Goal: Task Accomplishment & Management: Manage account settings

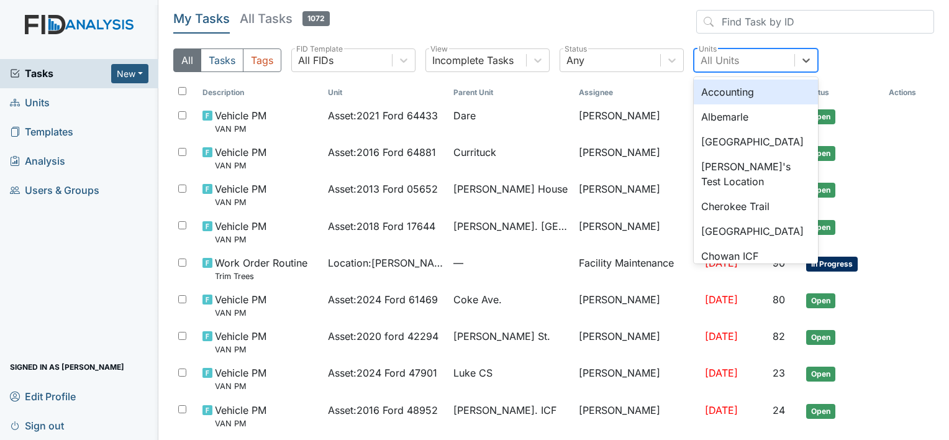
click at [720, 61] on div "All Units" at bounding box center [720, 60] width 39 height 15
click at [718, 114] on div "Albemarle" at bounding box center [756, 116] width 124 height 25
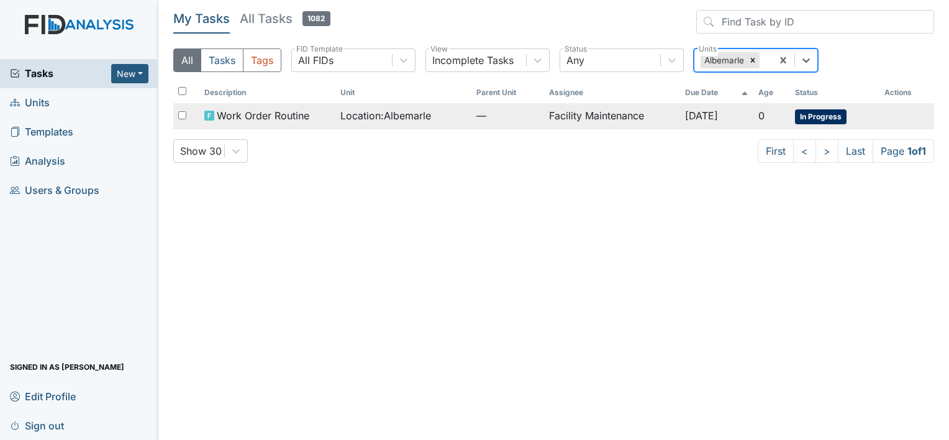
click at [389, 111] on span "Location : Albemarle" at bounding box center [385, 115] width 91 height 15
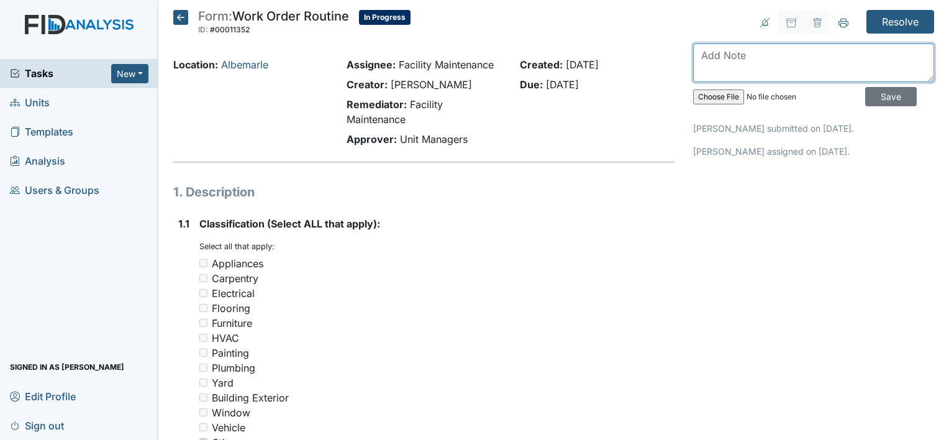
click at [710, 55] on textarea at bounding box center [813, 62] width 241 height 39
type textarea "kitchen sink is unclogged"
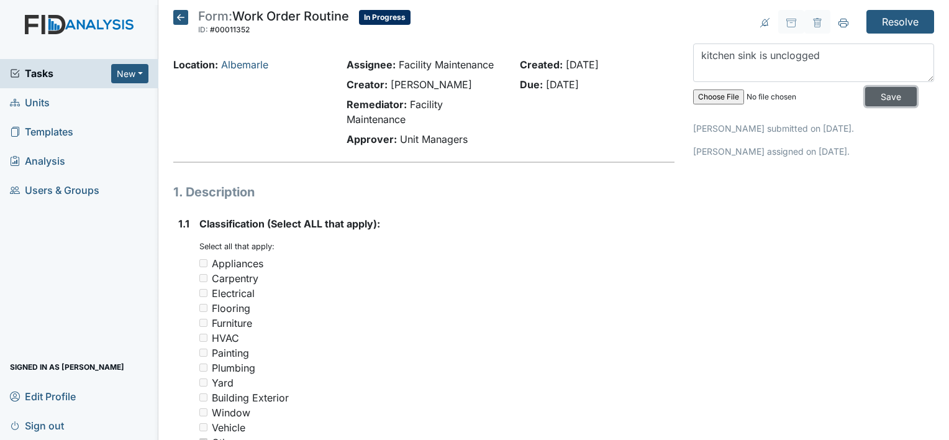
click at [865, 97] on input "Save" at bounding box center [891, 96] width 52 height 19
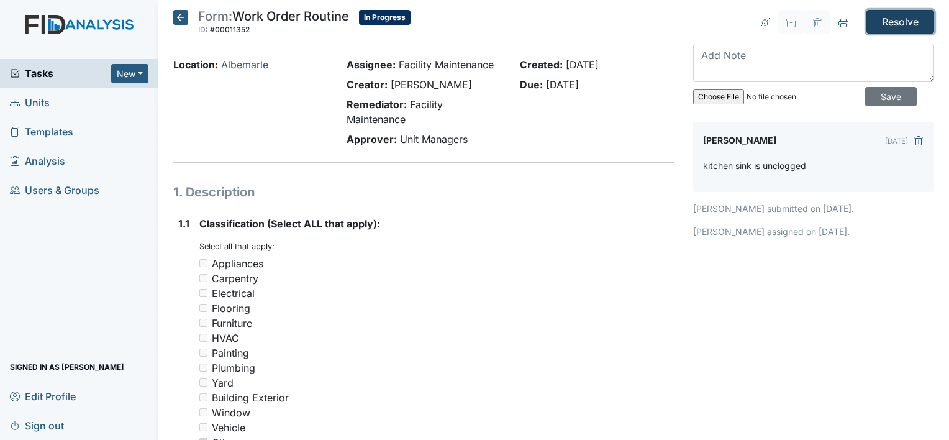
click at [880, 16] on input "Resolve" at bounding box center [900, 22] width 68 height 24
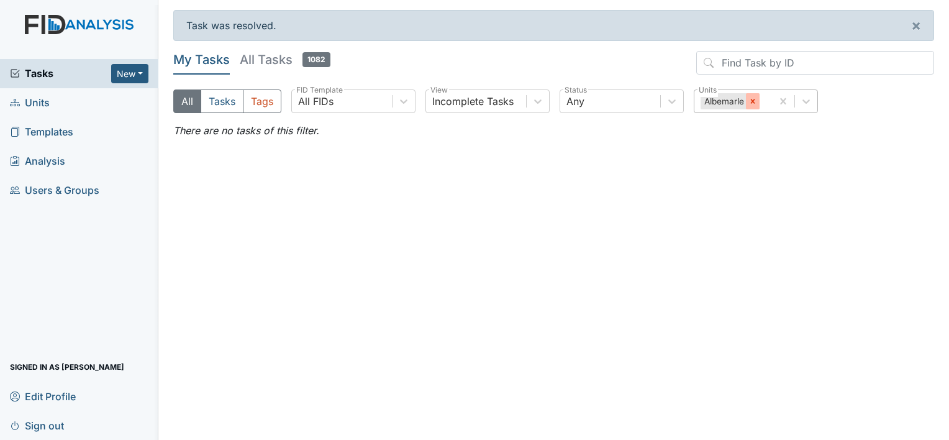
click at [755, 104] on icon at bounding box center [752, 101] width 9 height 9
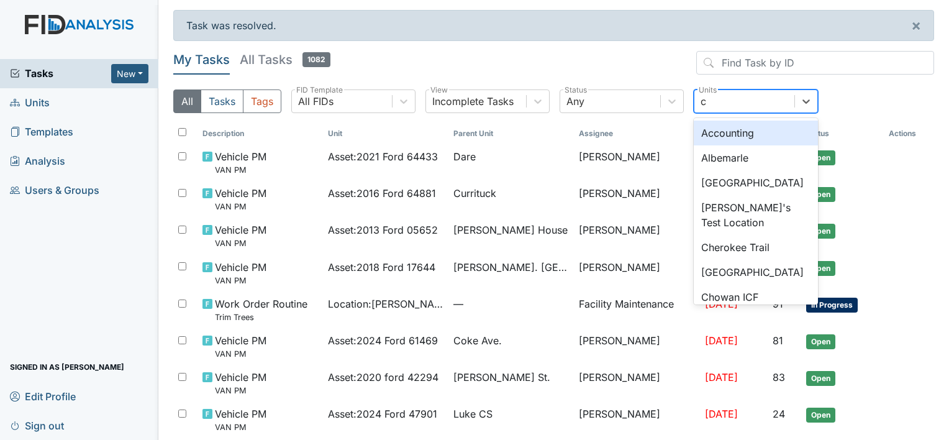
type input "ch"
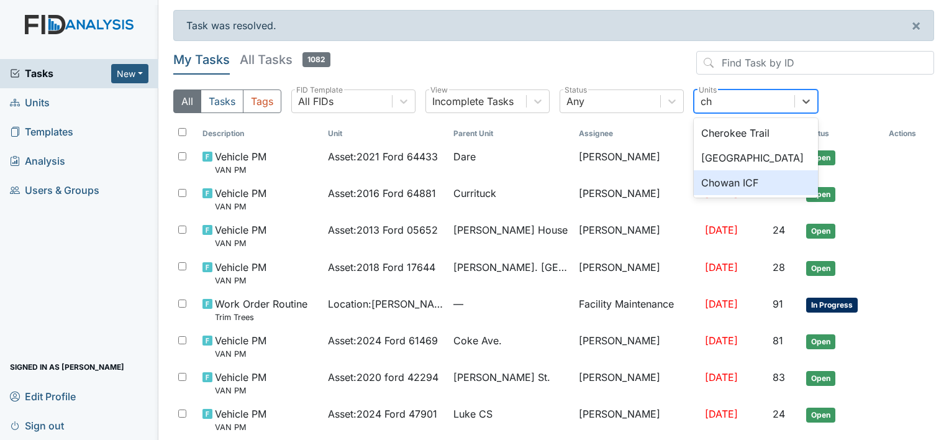
click at [711, 181] on div "Chowan ICF" at bounding box center [756, 182] width 124 height 25
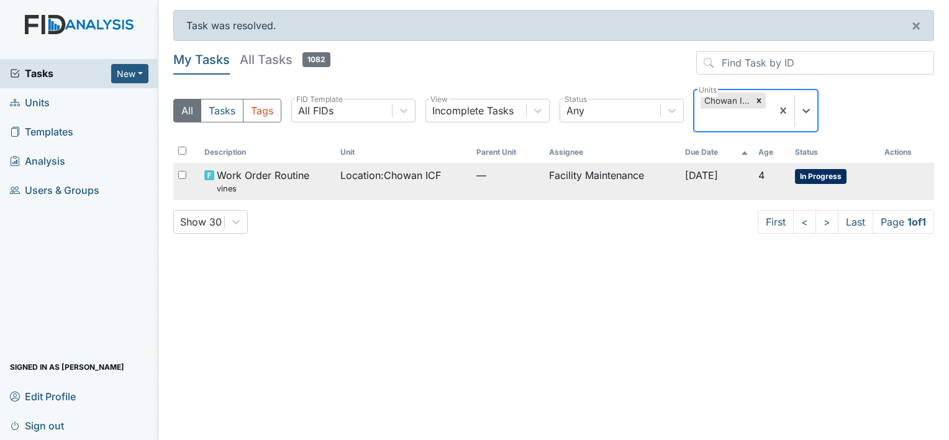
click at [392, 174] on span "Location : Chowan ICF" at bounding box center [390, 175] width 101 height 15
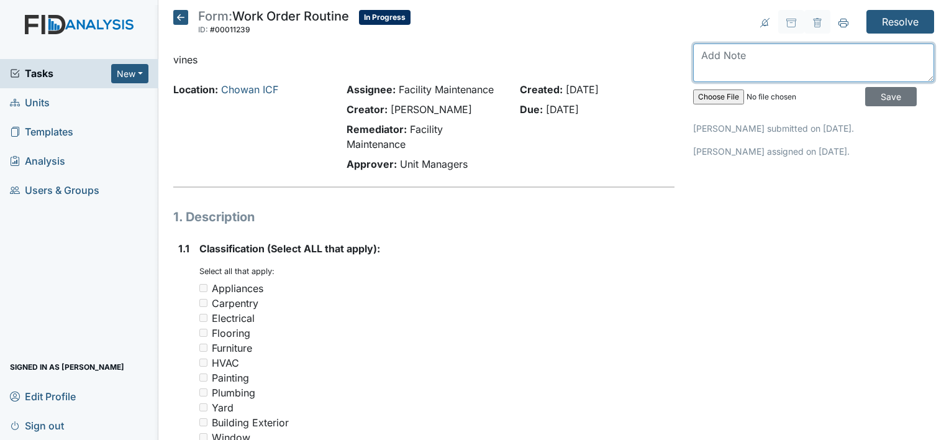
click at [700, 53] on textarea at bounding box center [813, 62] width 241 height 39
type textarea "vines is off the house"
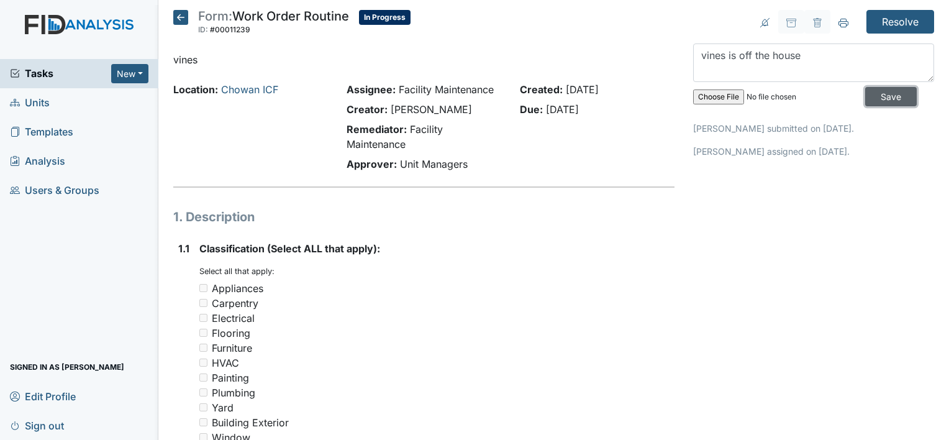
click at [872, 91] on input "Save" at bounding box center [891, 96] width 52 height 19
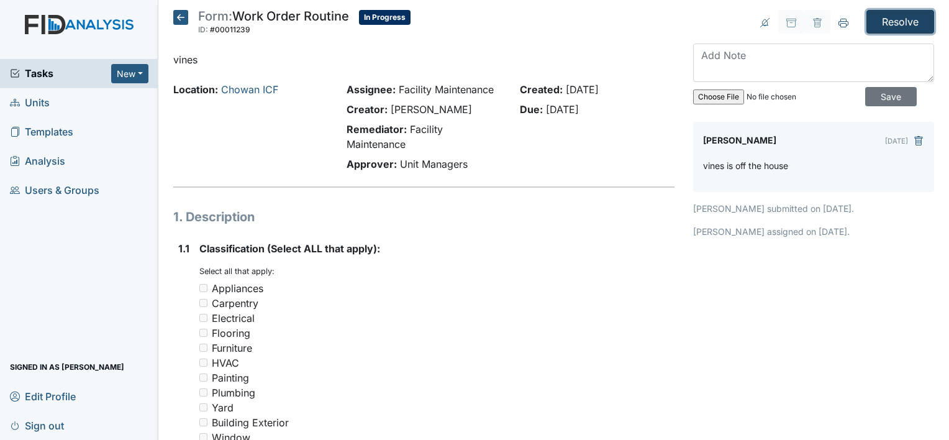
click at [889, 17] on input "Resolve" at bounding box center [900, 22] width 68 height 24
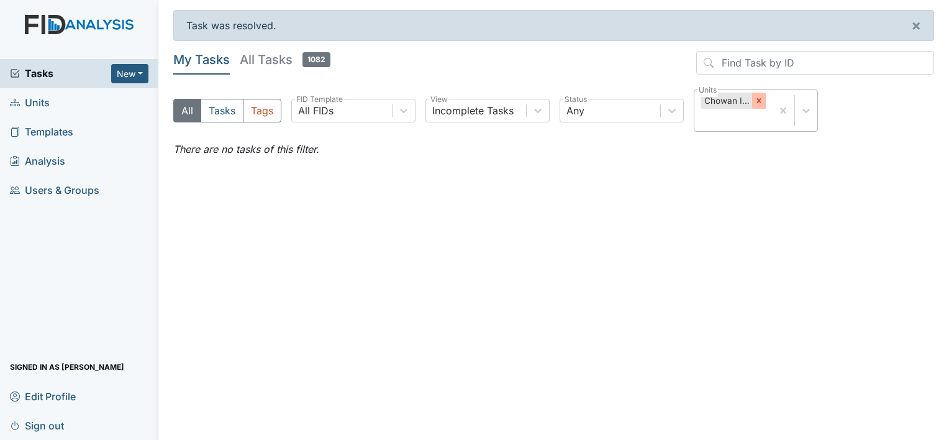
click at [758, 97] on icon at bounding box center [759, 100] width 9 height 9
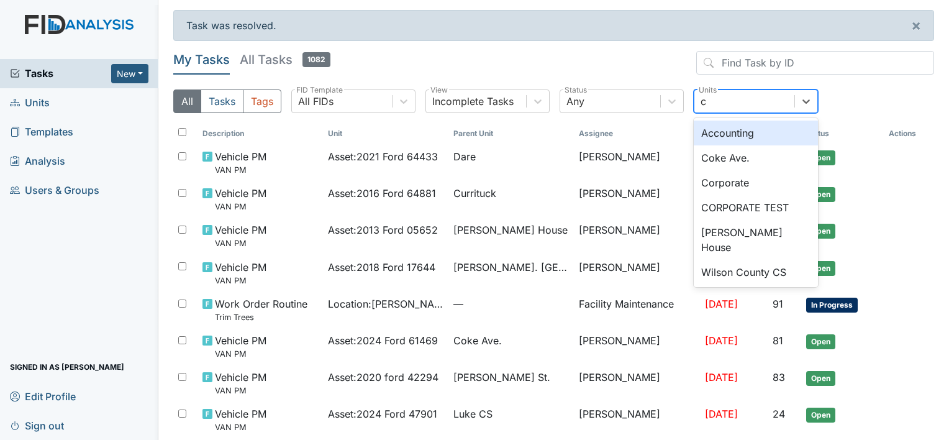
type input "co"
click at [714, 155] on div "Coke Ave." at bounding box center [756, 157] width 124 height 25
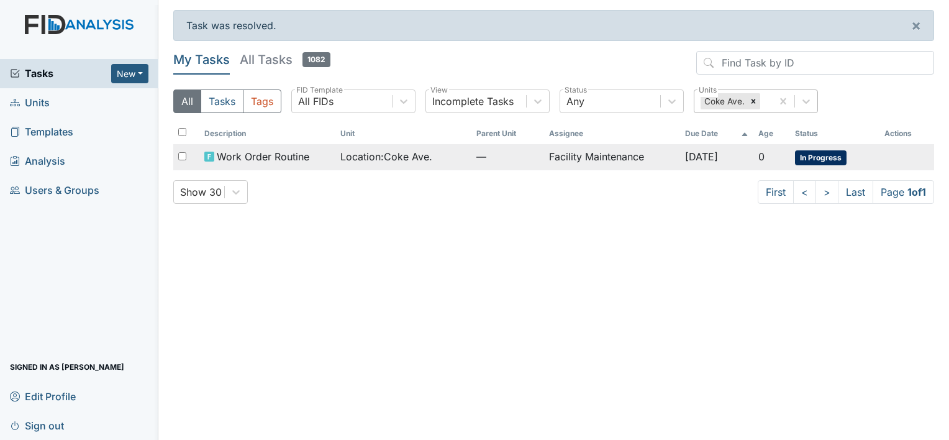
click at [563, 155] on td "Facility Maintenance" at bounding box center [612, 157] width 136 height 26
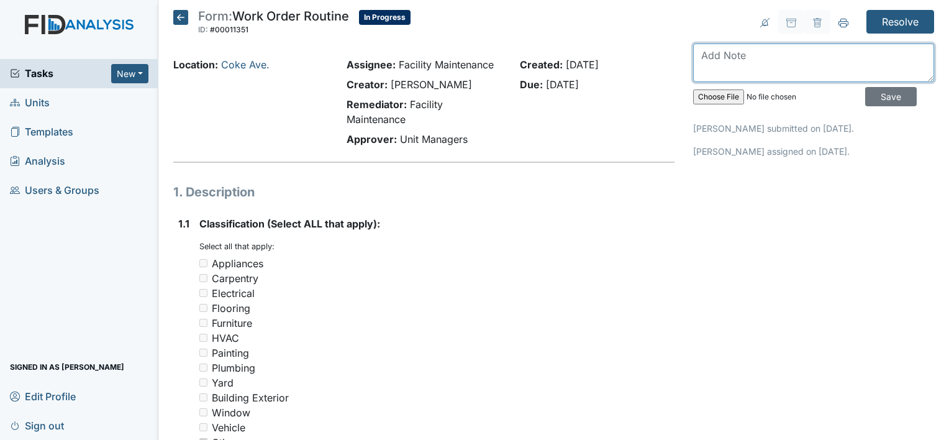
click at [701, 65] on textarea at bounding box center [813, 62] width 241 height 39
type textarea "light bulb is installed"
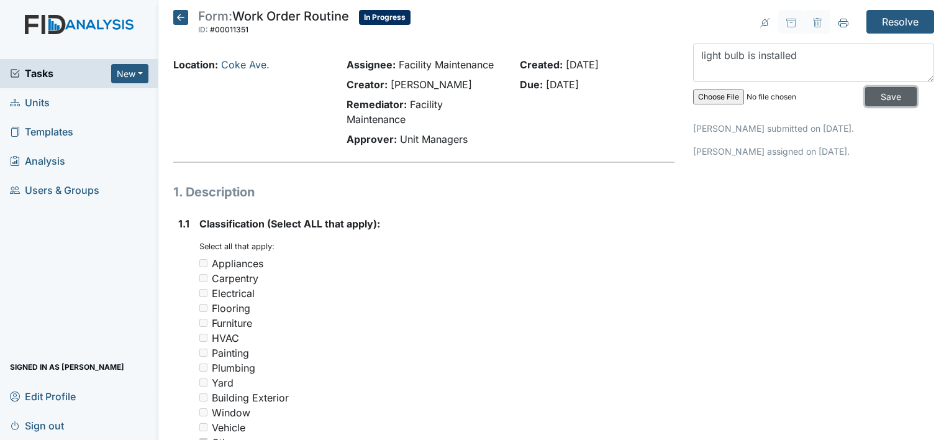
click at [865, 92] on input "Save" at bounding box center [891, 96] width 52 height 19
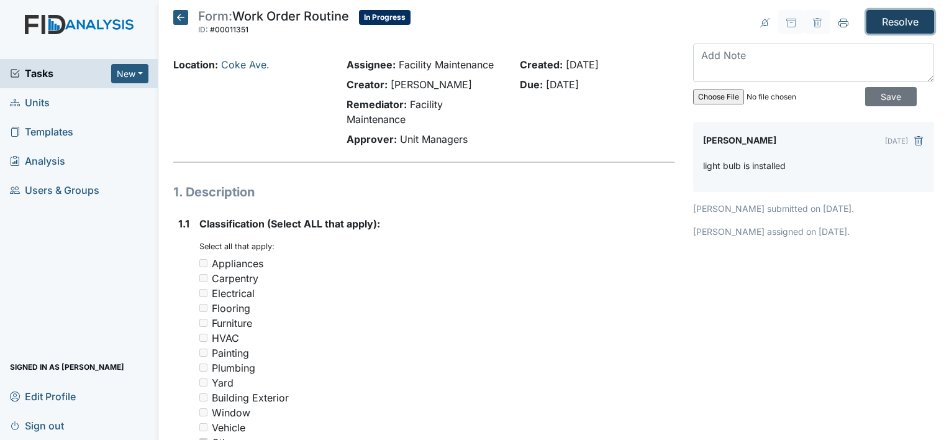
click at [892, 15] on input "Resolve" at bounding box center [900, 22] width 68 height 24
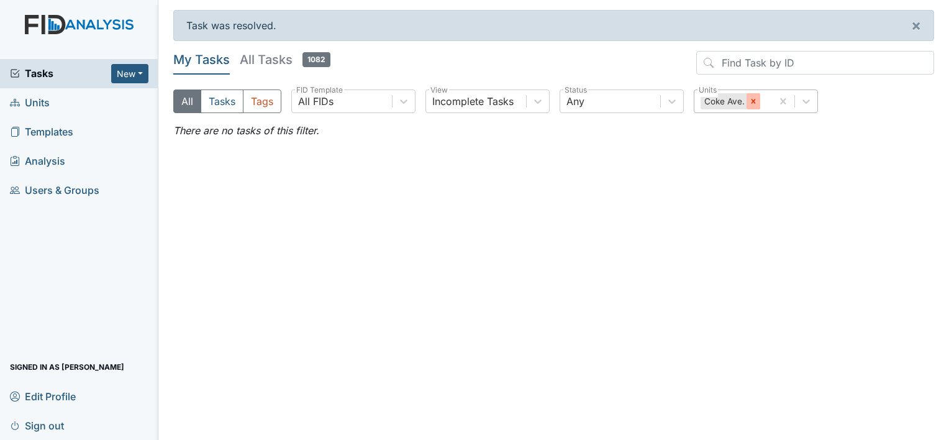
click at [750, 102] on icon at bounding box center [753, 101] width 9 height 9
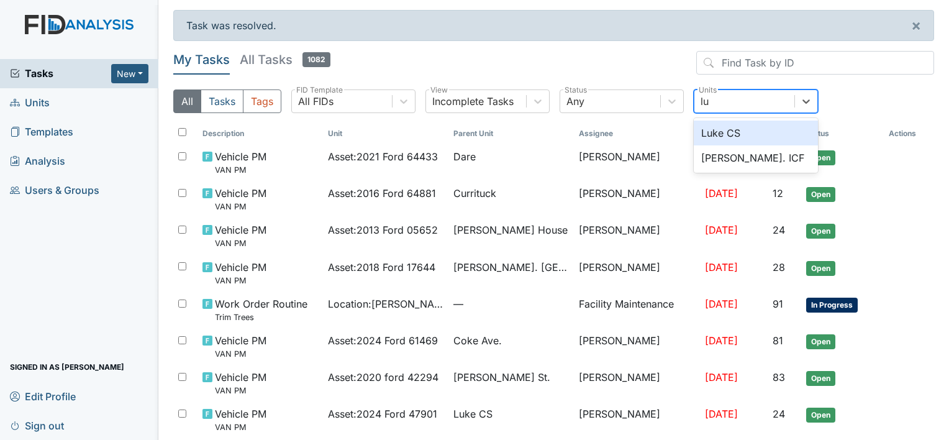
type input "luk"
click at [716, 134] on div "Luke CS" at bounding box center [756, 133] width 124 height 25
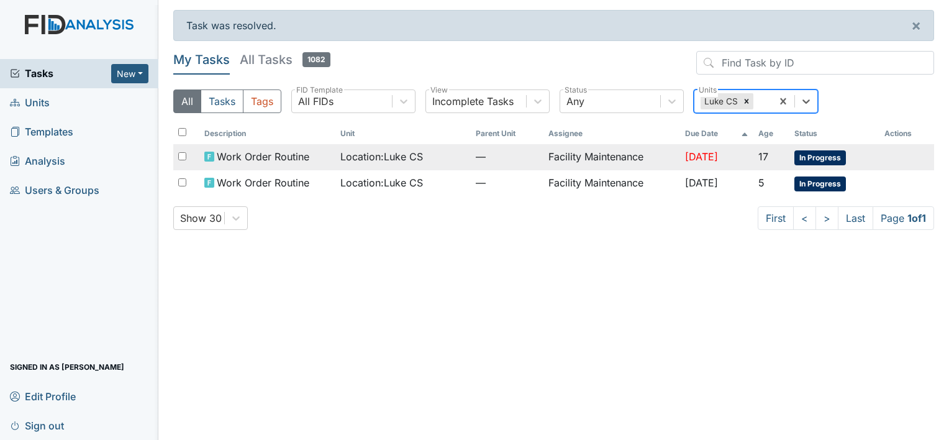
click at [594, 152] on td "Facility Maintenance" at bounding box center [611, 157] width 136 height 26
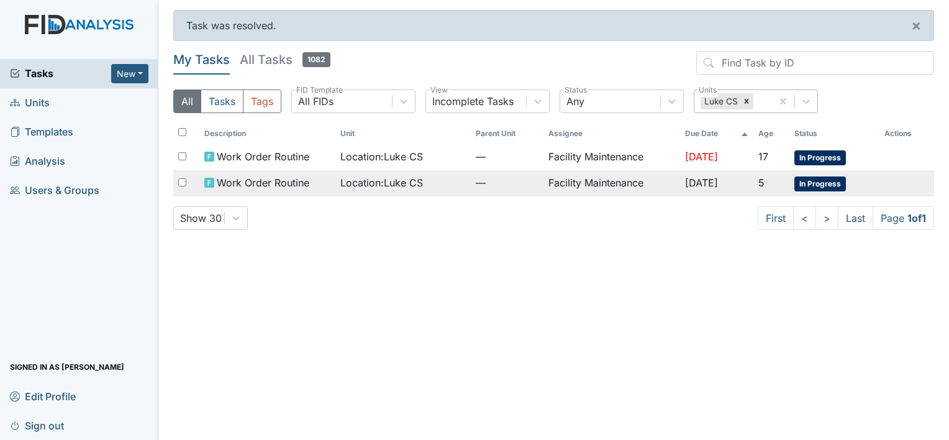
click at [342, 180] on span "Location : Luke CS" at bounding box center [381, 182] width 83 height 15
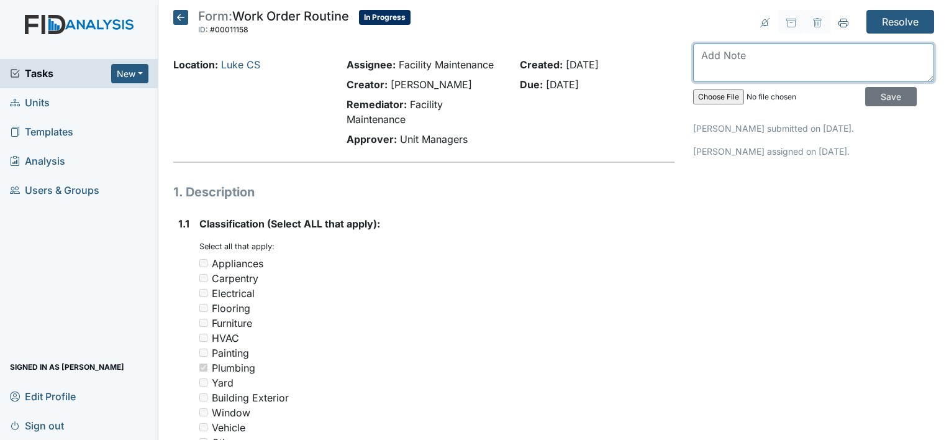
click at [716, 57] on textarea at bounding box center [813, 62] width 241 height 39
type textarea "bathroom#1 is flushing"
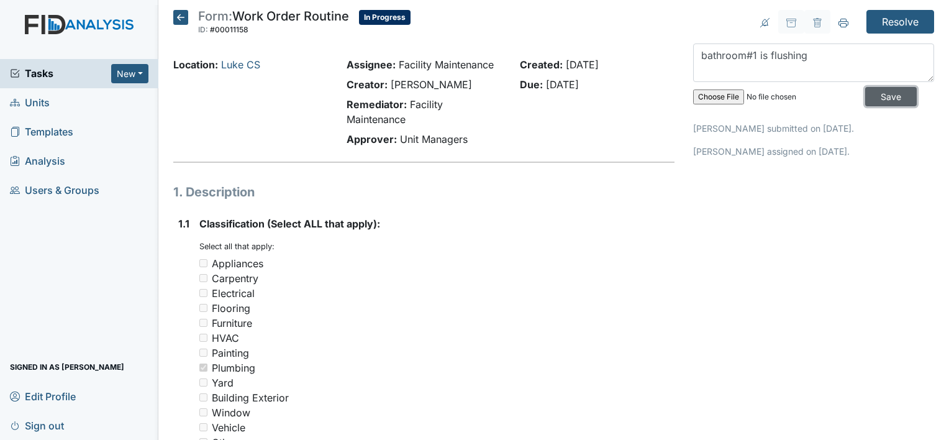
click at [875, 93] on input "Save" at bounding box center [891, 96] width 52 height 19
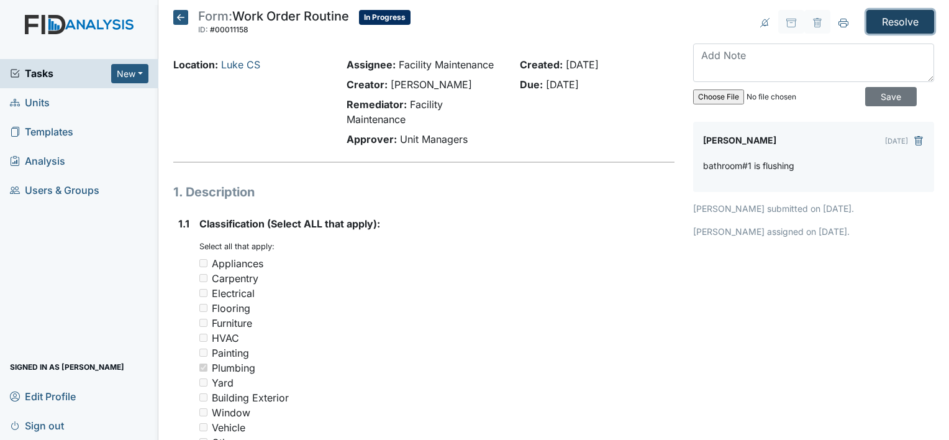
click at [889, 16] on input "Resolve" at bounding box center [900, 22] width 68 height 24
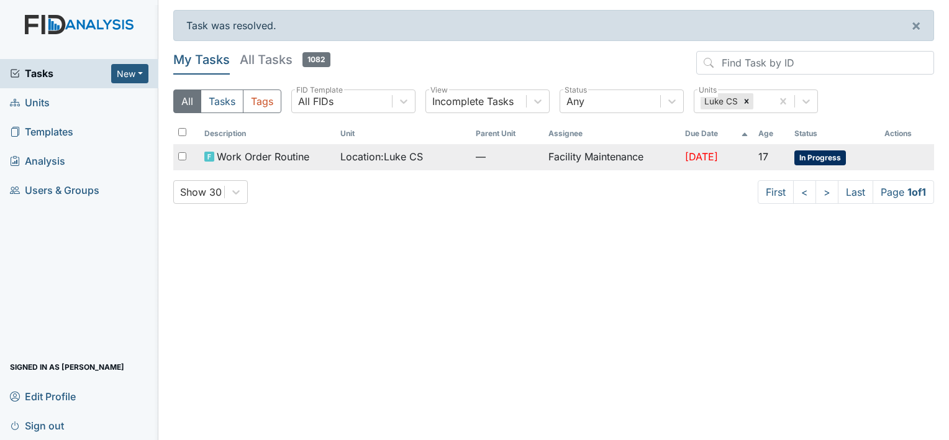
click at [583, 159] on td "Facility Maintenance" at bounding box center [611, 157] width 136 height 26
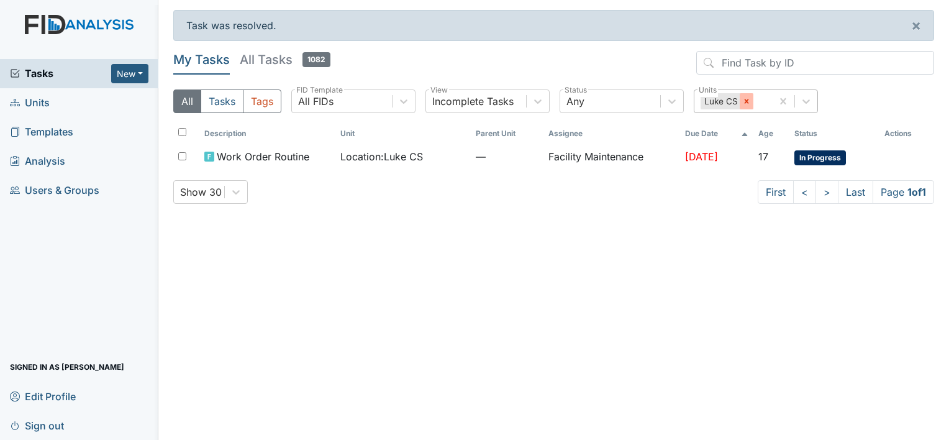
click at [744, 99] on icon at bounding box center [746, 101] width 4 height 4
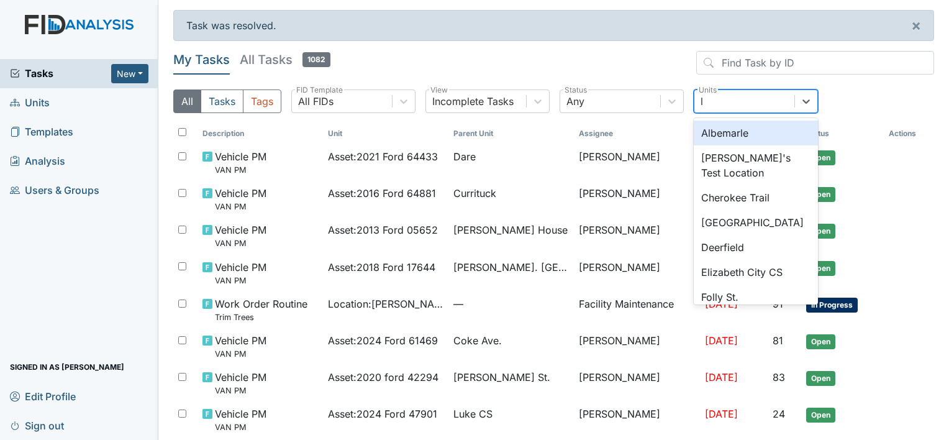
type input "lu"
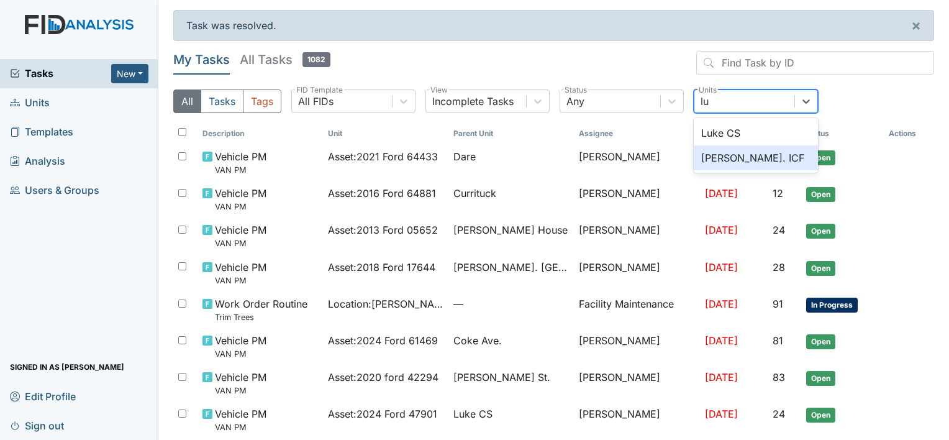
click at [727, 156] on div "[PERSON_NAME]. ICF" at bounding box center [756, 157] width 124 height 25
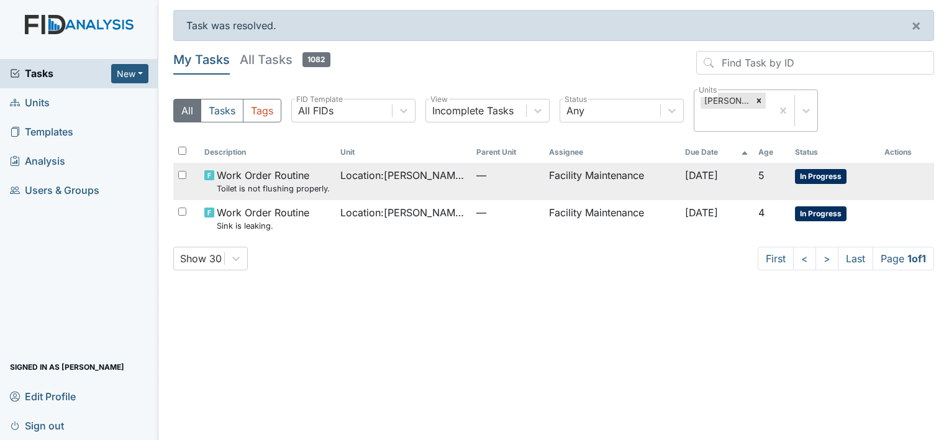
click at [348, 173] on span "Location : Luke St. ICF" at bounding box center [403, 175] width 126 height 15
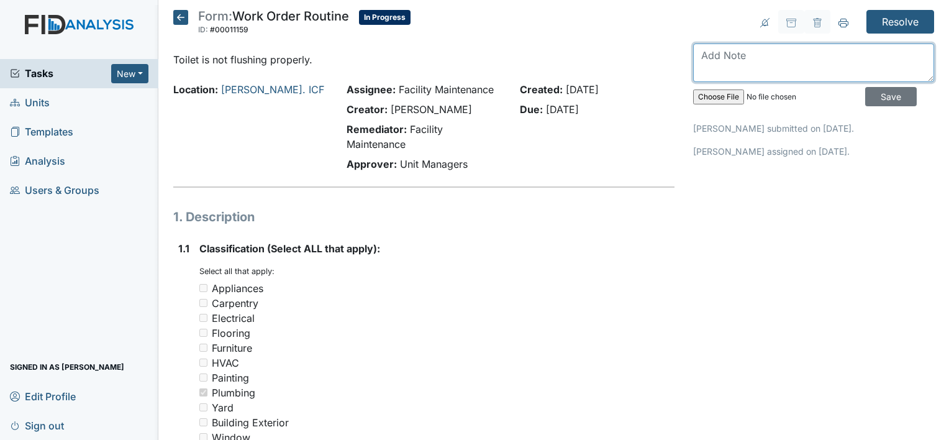
click at [703, 52] on textarea at bounding box center [813, 62] width 241 height 39
type textarea "toilet is flushing"
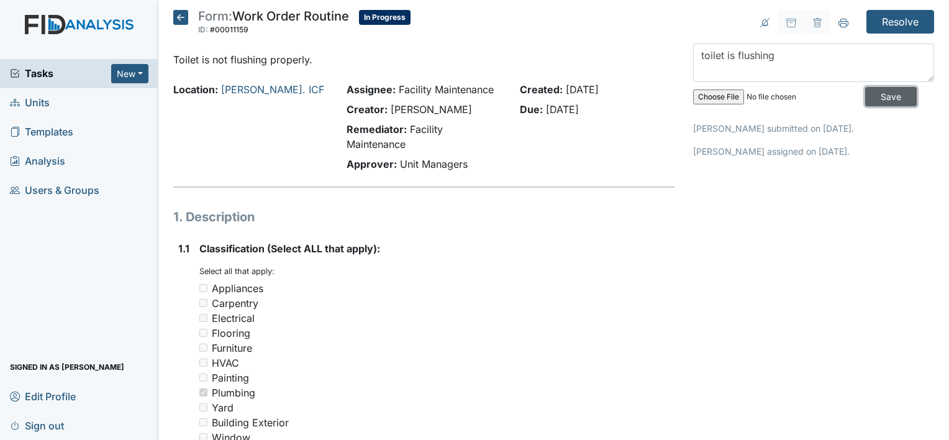
click at [878, 90] on input "Save" at bounding box center [891, 96] width 52 height 19
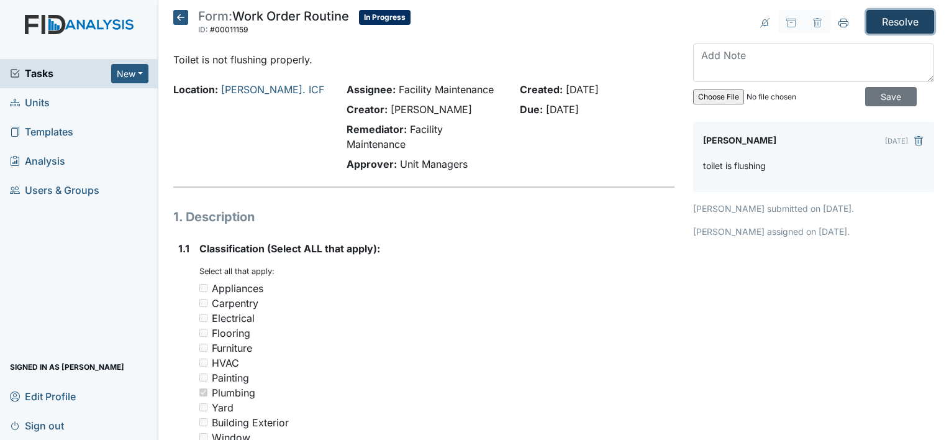
click at [883, 18] on input "Resolve" at bounding box center [900, 22] width 68 height 24
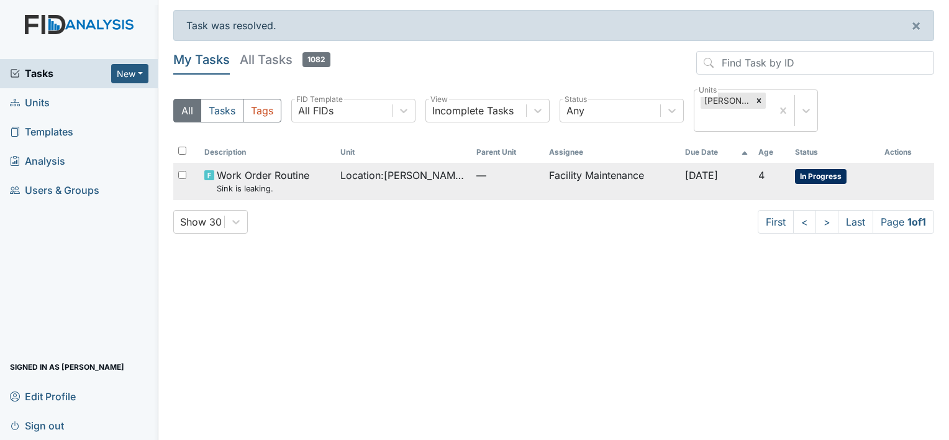
click at [365, 172] on span "Location : Luke St. ICF" at bounding box center [403, 175] width 126 height 15
click at [296, 169] on span "Work Order Routine Sink is leaking." at bounding box center [263, 181] width 93 height 27
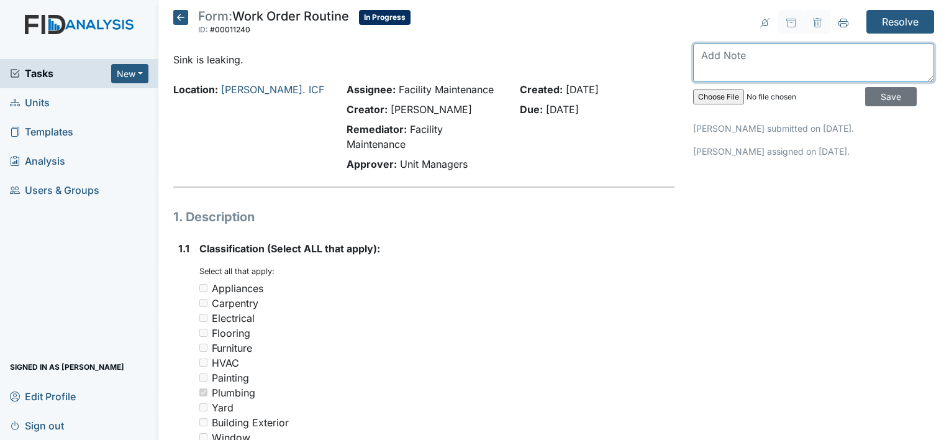
click at [711, 52] on textarea at bounding box center [813, 62] width 241 height 39
type textarea "sink is fix"
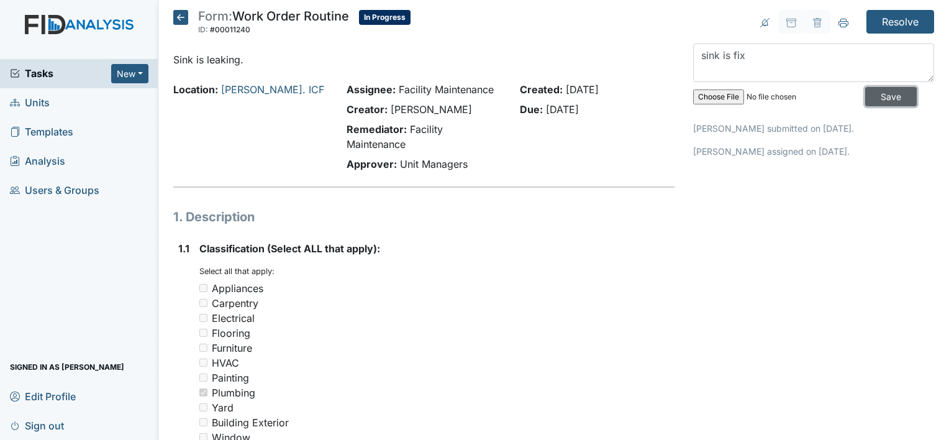
click at [880, 96] on input "Save" at bounding box center [891, 96] width 52 height 19
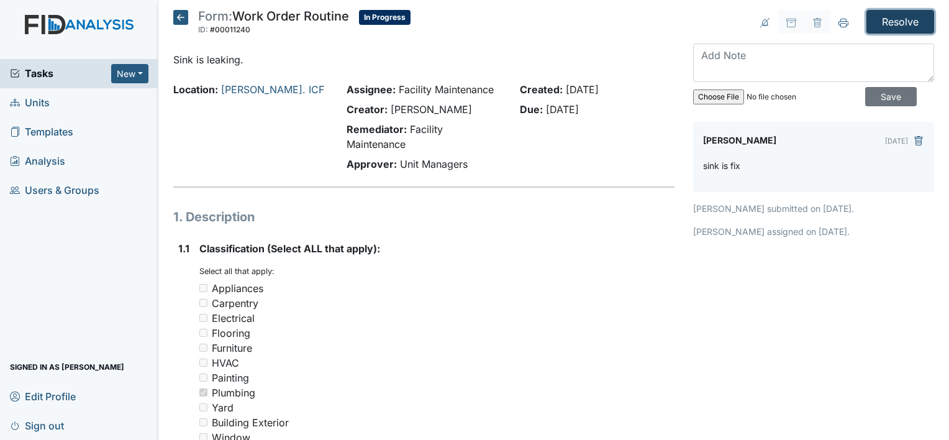
click at [886, 17] on input "Resolve" at bounding box center [900, 22] width 68 height 24
